Goal: Task Accomplishment & Management: Manage account settings

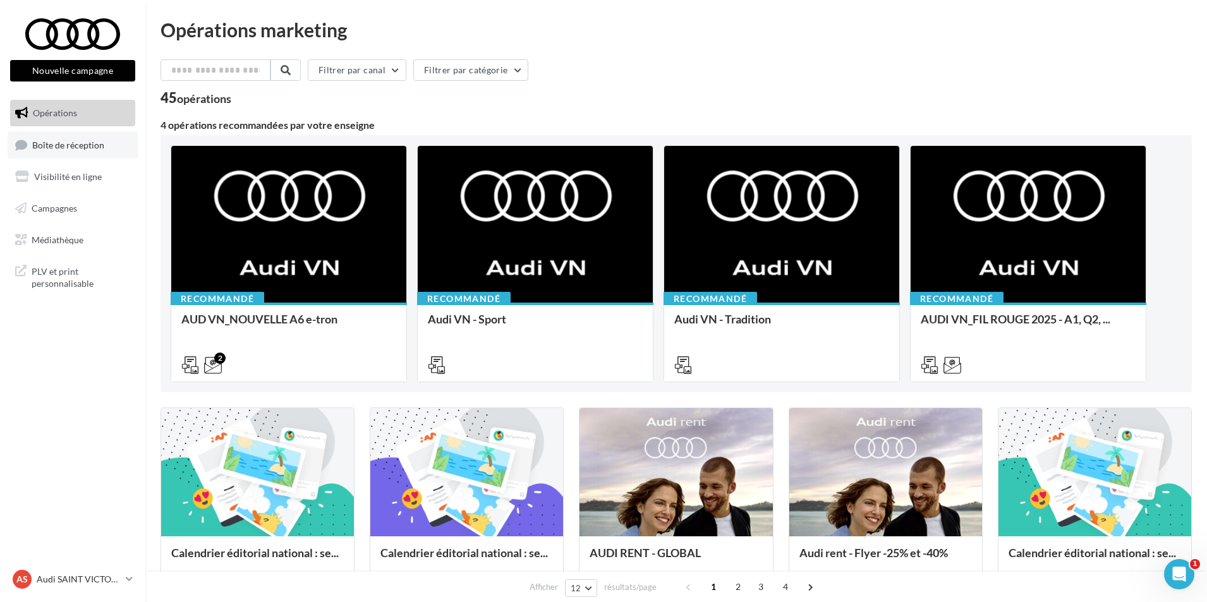
click at [98, 148] on span "Boîte de réception" at bounding box center [68, 144] width 72 height 11
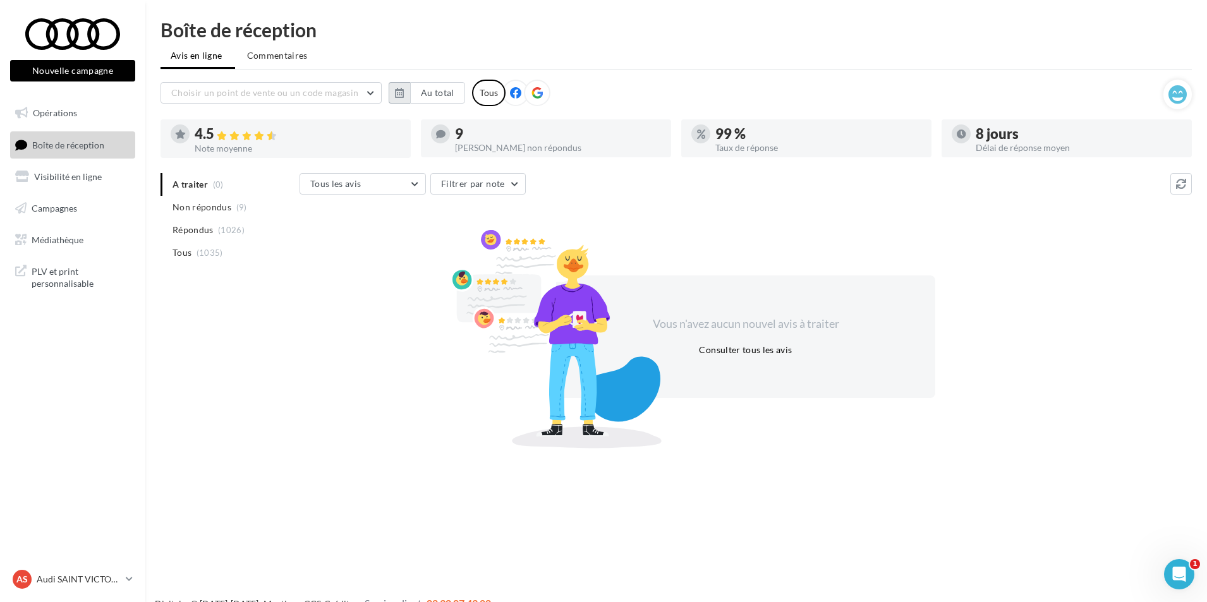
click at [398, 97] on icon "button" at bounding box center [399, 93] width 9 height 10
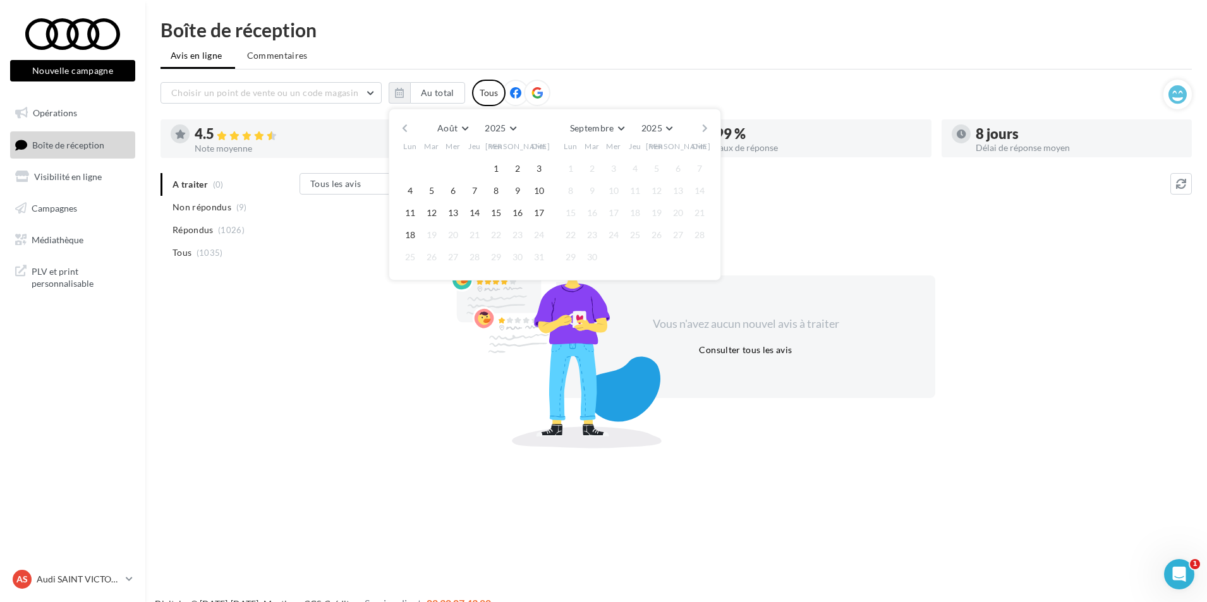
click at [274, 274] on div "A traiter (0) Non répondus (9) Répondus (1026) Tous (1035)" at bounding box center [230, 228] width 139 height 111
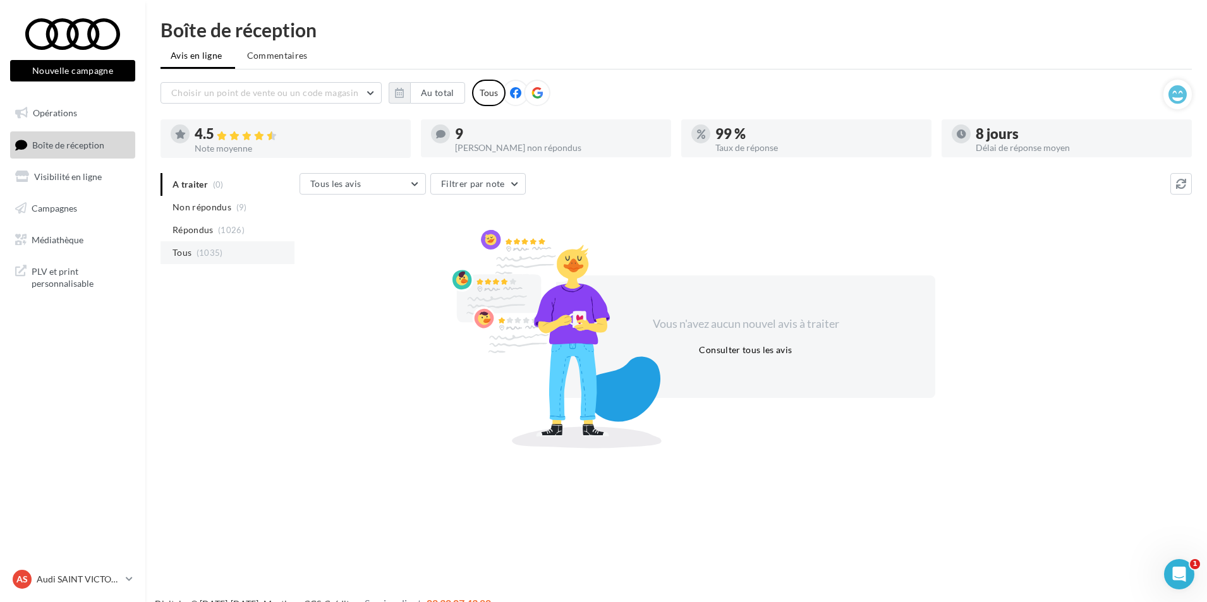
click at [186, 259] on span "Tous" at bounding box center [182, 253] width 19 height 13
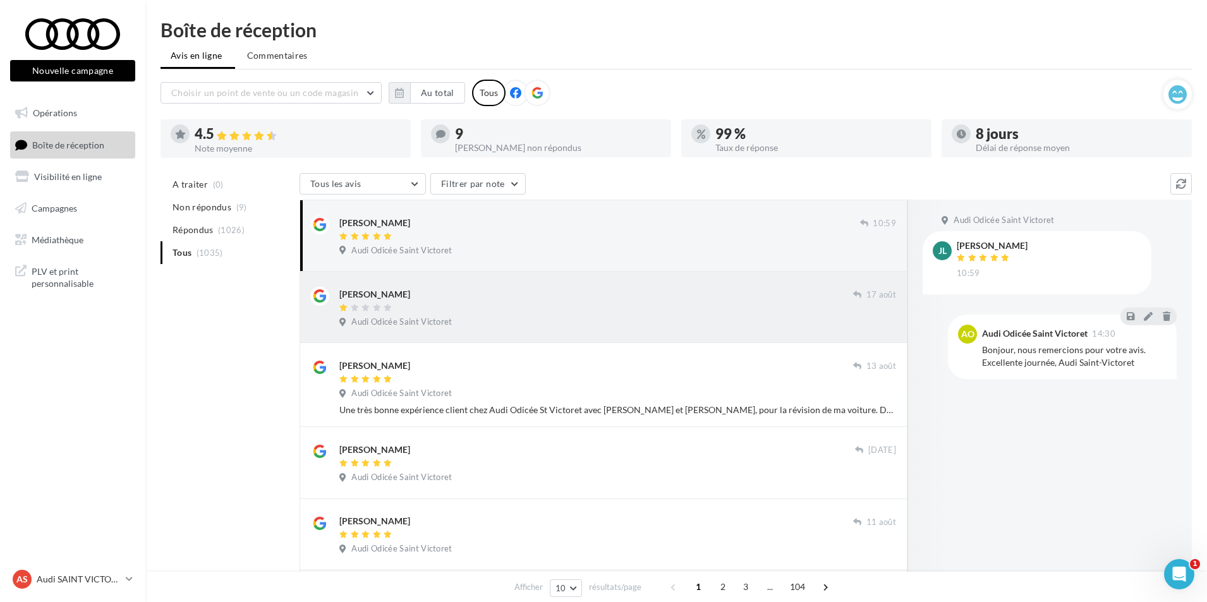
click at [368, 327] on span "Audi Odicée Saint Victoret" at bounding box center [401, 322] width 100 height 11
